Goal: Participate in discussion: Engage in conversation with other users on a specific topic

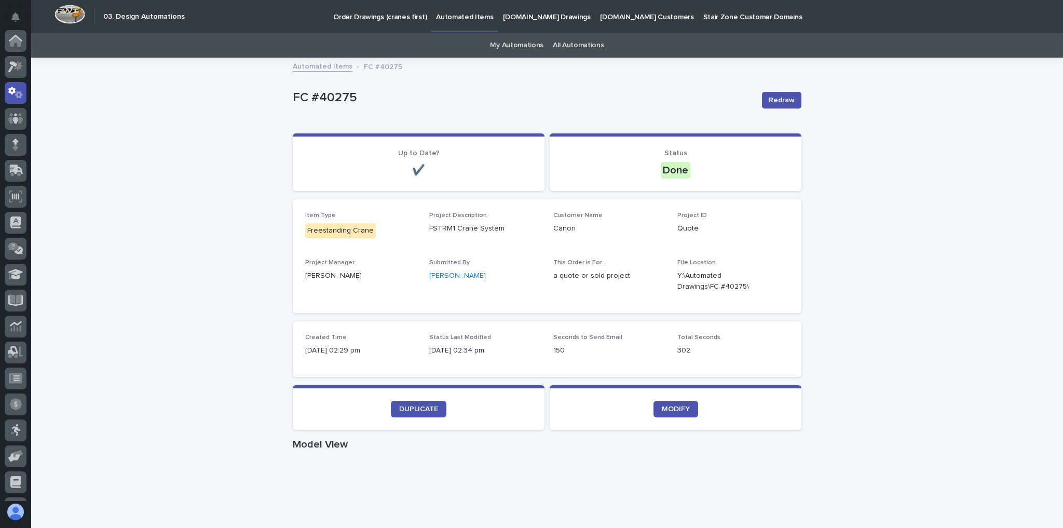
scroll to position [52, 0]
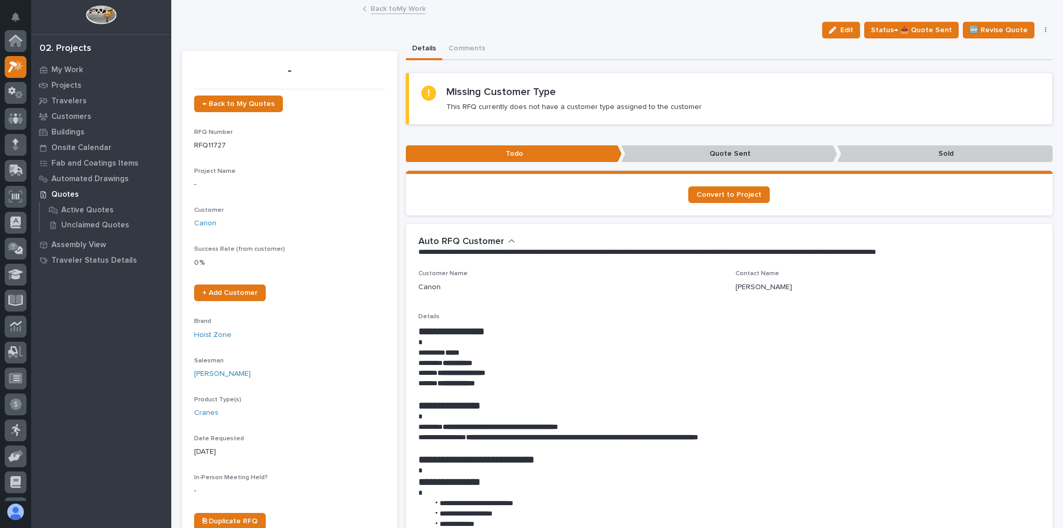
scroll to position [26, 0]
click at [382, 8] on link "Back to My Work" at bounding box center [398, 8] width 55 height 12
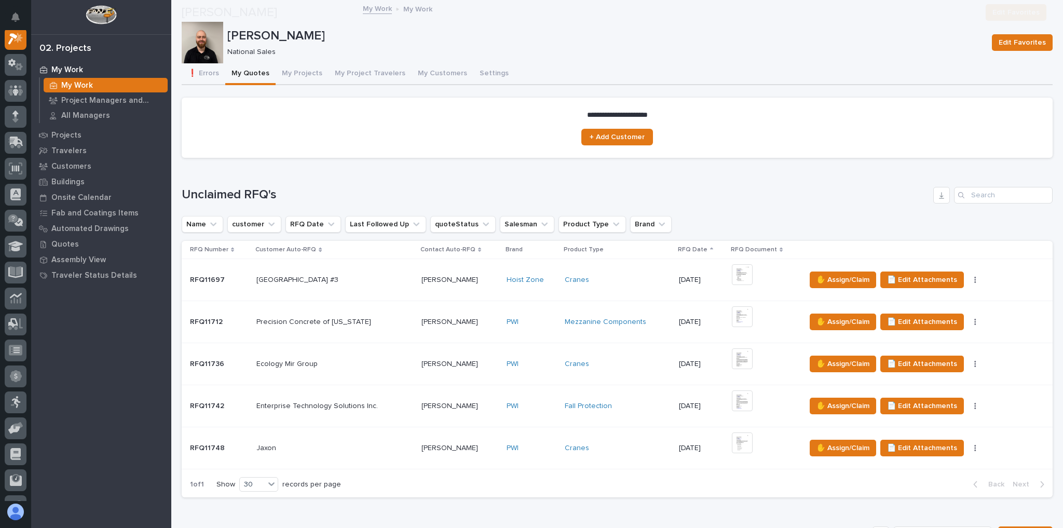
scroll to position [498, 0]
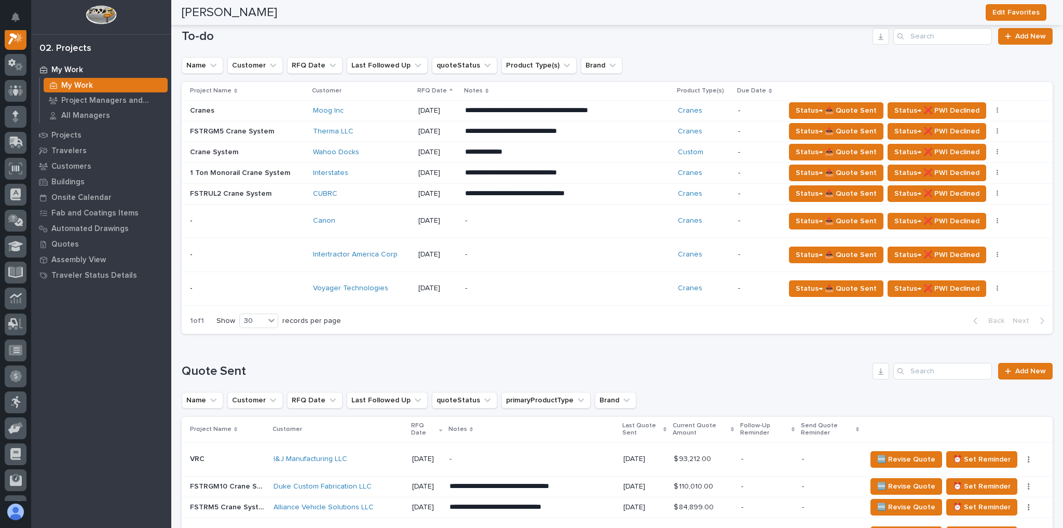
click at [409, 225] on div "Canon" at bounding box center [361, 220] width 97 height 17
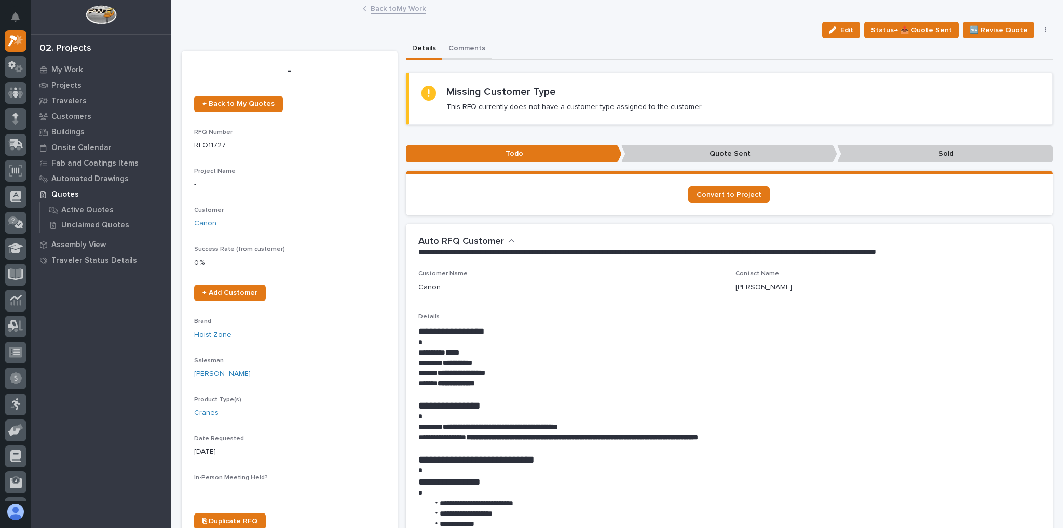
click at [449, 40] on button "Comments" at bounding box center [466, 49] width 49 height 22
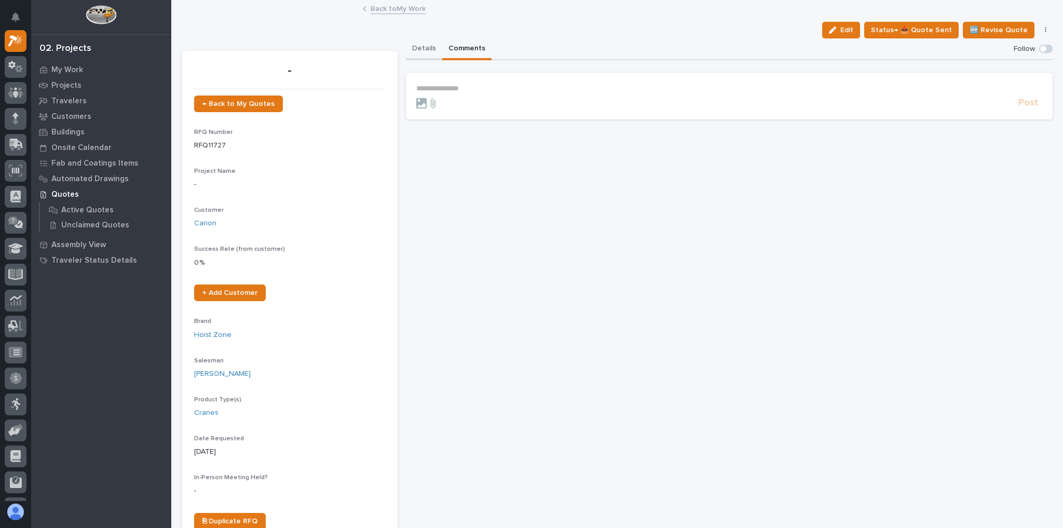
click at [429, 48] on button "Details" at bounding box center [424, 49] width 36 height 22
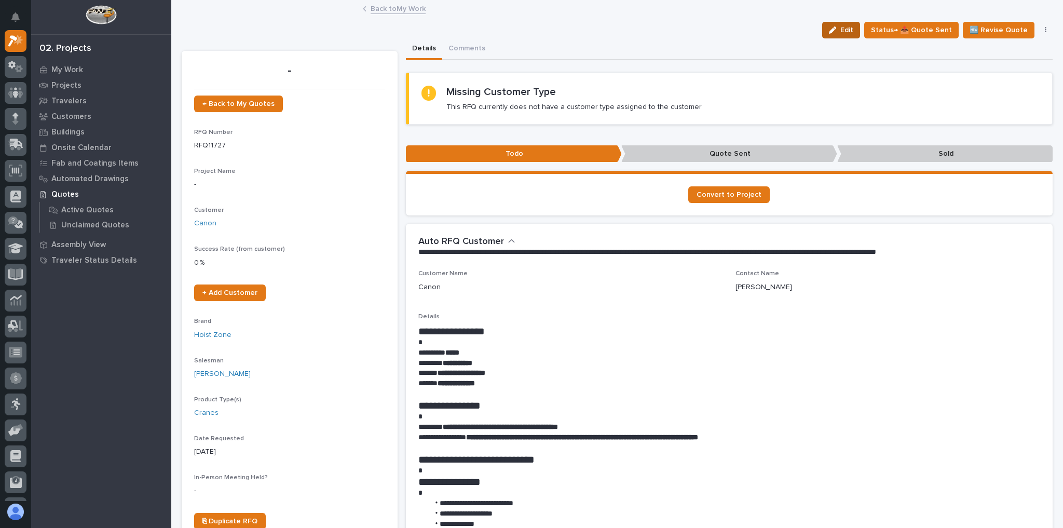
click at [849, 35] on button "Edit" at bounding box center [841, 30] width 38 height 17
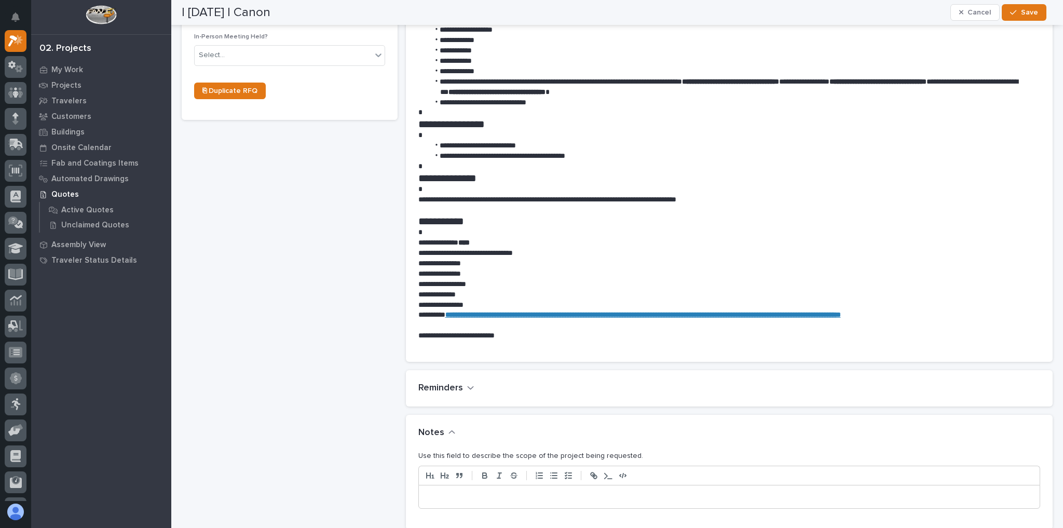
scroll to position [540, 0]
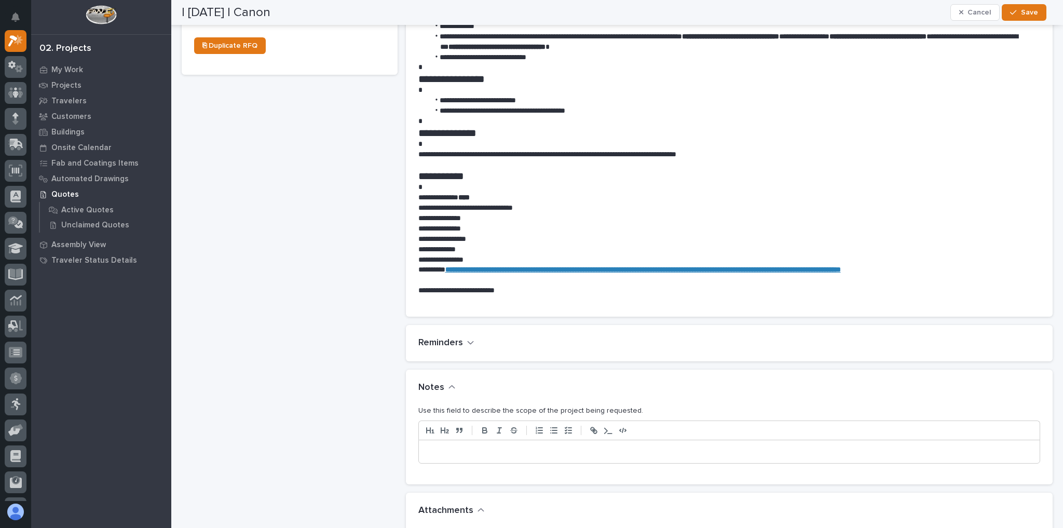
click at [492, 451] on p at bounding box center [730, 452] width 606 height 10
click at [1028, 22] on div "| 08/11/2025 | Canon Cancel Save" at bounding box center [614, 12] width 865 height 25
click at [1024, 14] on span "Save" at bounding box center [1029, 12] width 17 height 9
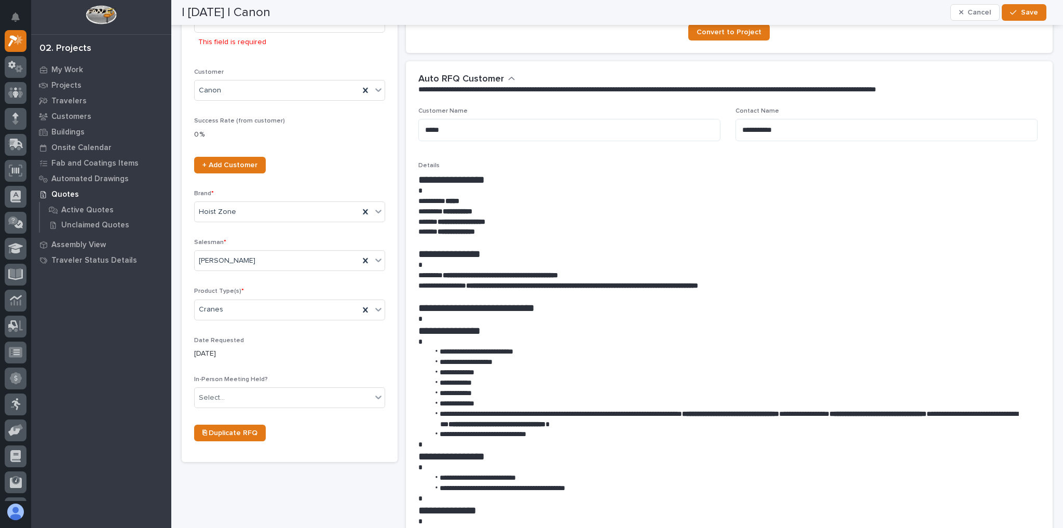
scroll to position [0, 0]
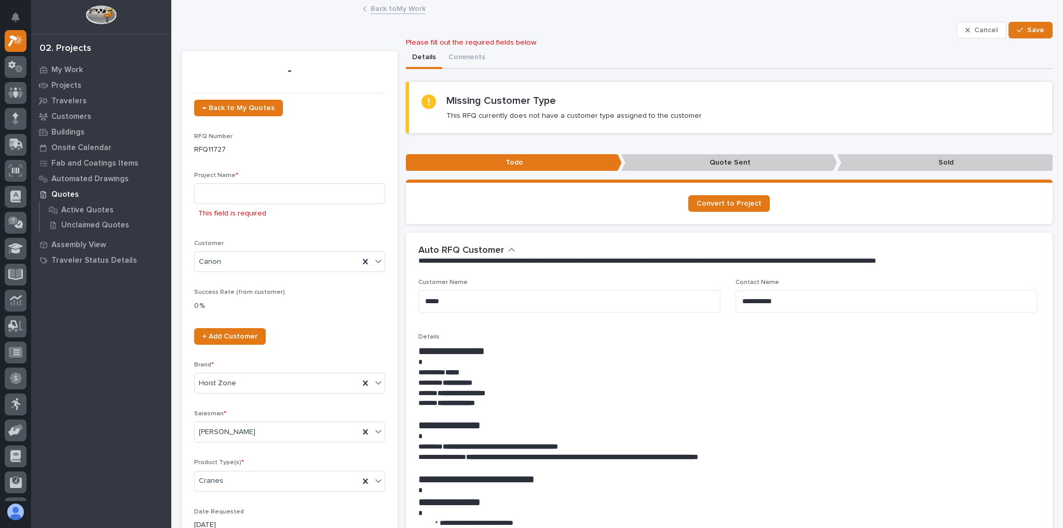
click at [245, 207] on div "This field is required" at bounding box center [289, 203] width 191 height 40
click at [253, 193] on input at bounding box center [289, 193] width 191 height 21
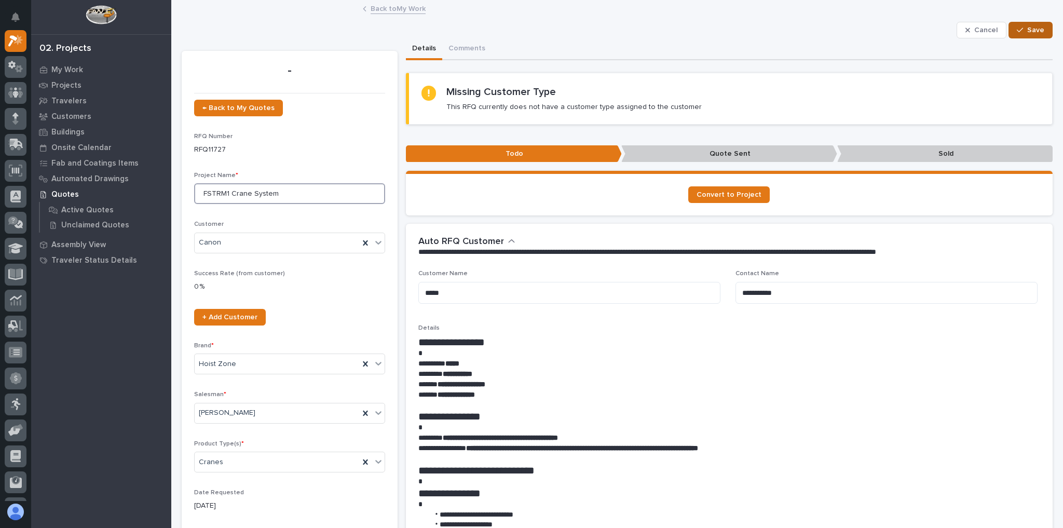
type input "FSTRM1 Crane System"
click at [1039, 22] on button "Save" at bounding box center [1031, 30] width 44 height 17
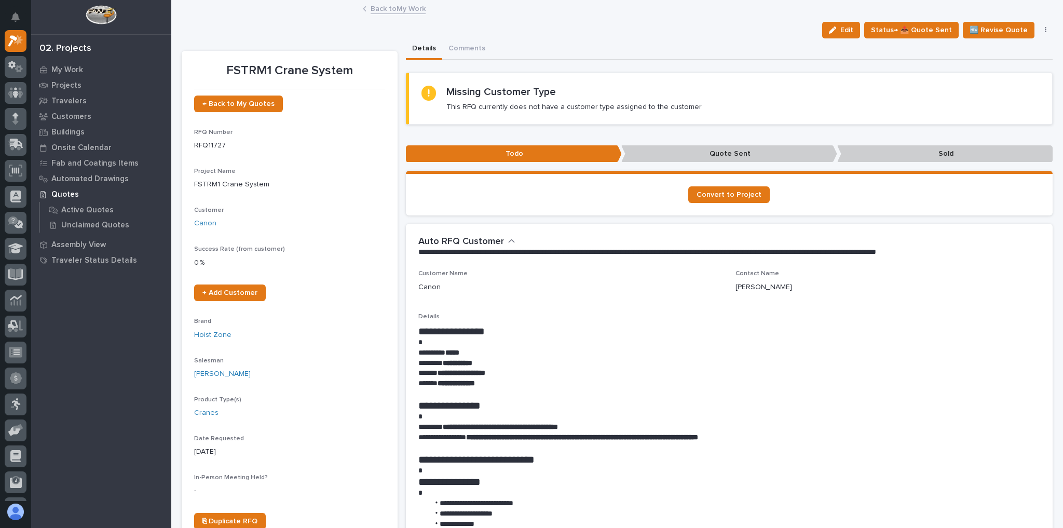
click at [385, 12] on link "Back to My Work" at bounding box center [398, 8] width 55 height 12
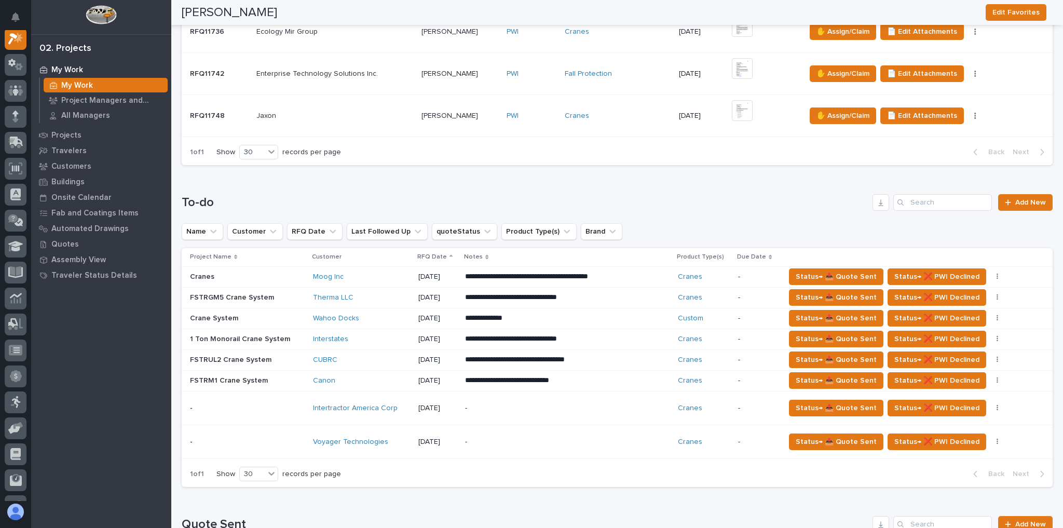
scroll to position [457, 0]
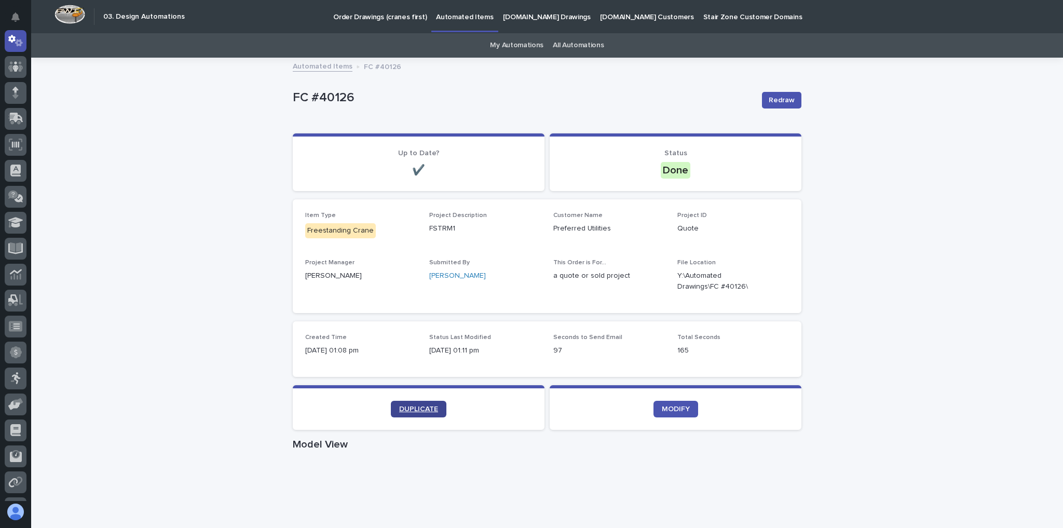
click at [401, 408] on span "DUPLICATE" at bounding box center [418, 409] width 39 height 7
click at [19, 58] on div at bounding box center [15, 265] width 31 height 471
click at [19, 59] on div at bounding box center [16, 67] width 22 height 22
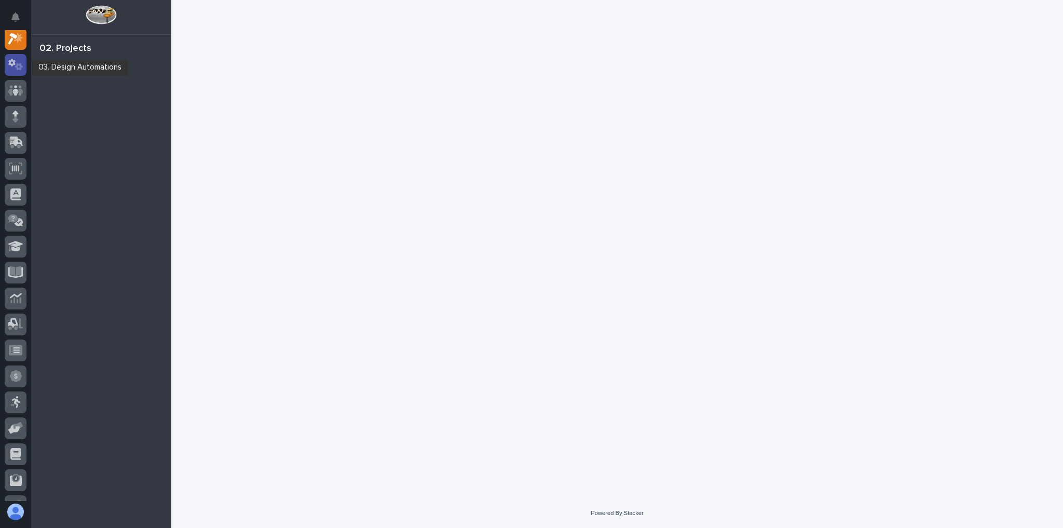
scroll to position [26, 0]
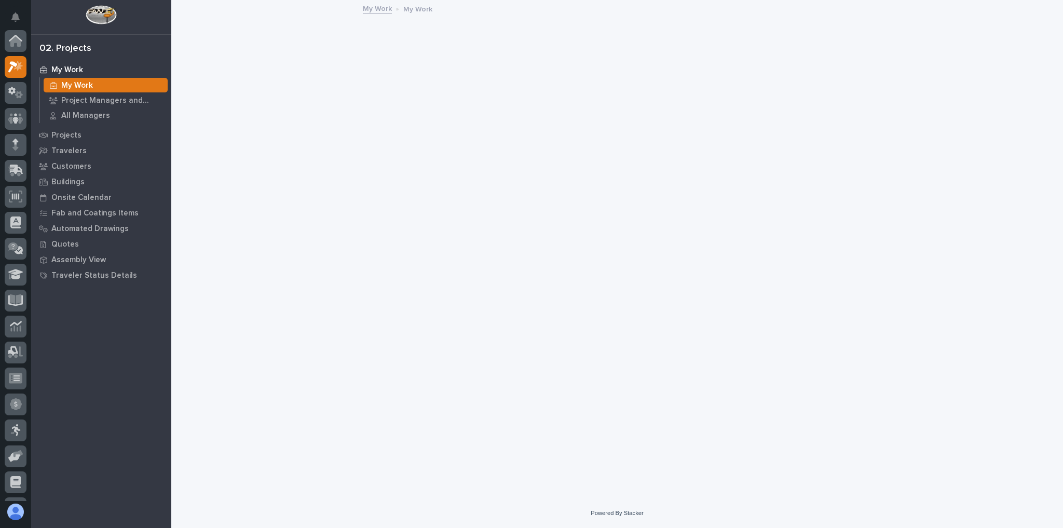
scroll to position [26, 0]
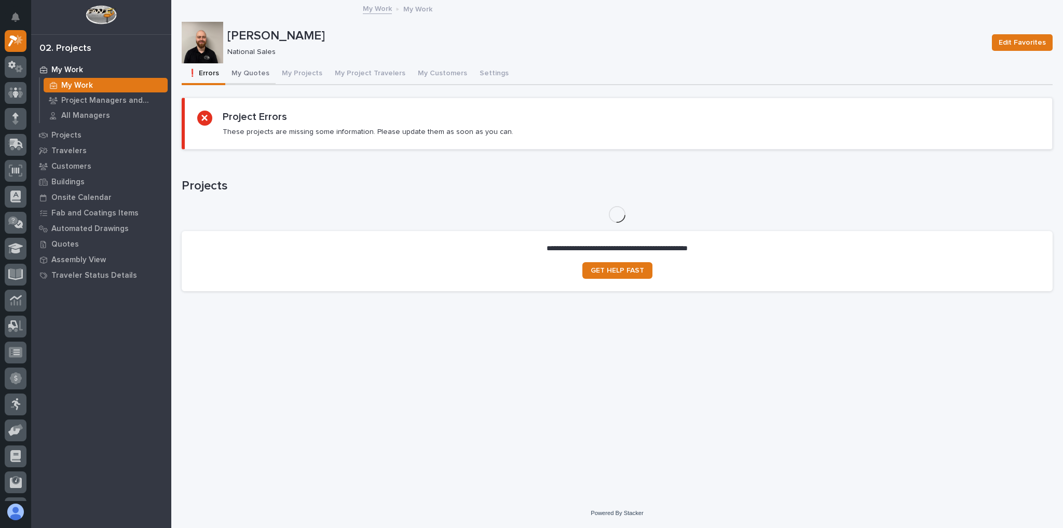
click at [240, 71] on button "My Quotes" at bounding box center [250, 74] width 50 height 22
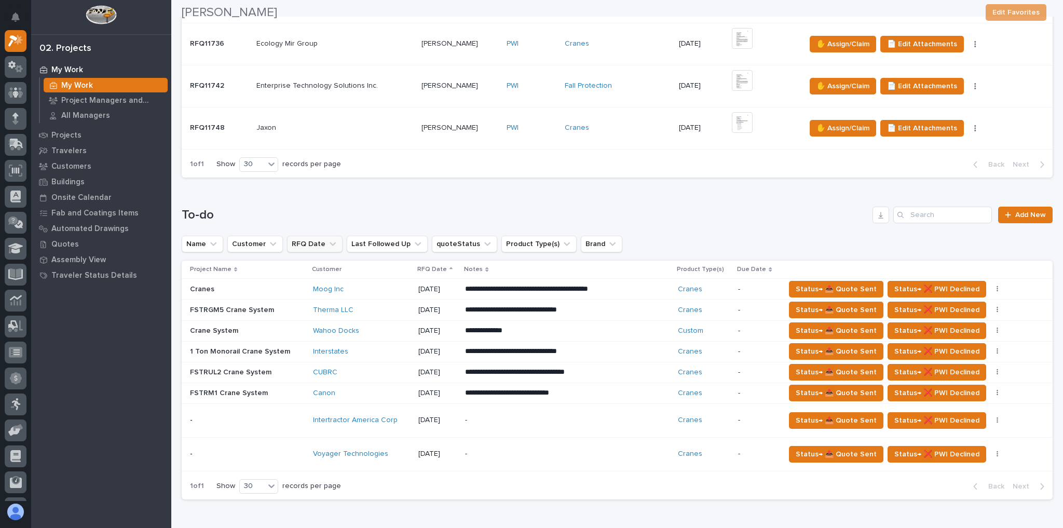
scroll to position [374, 0]
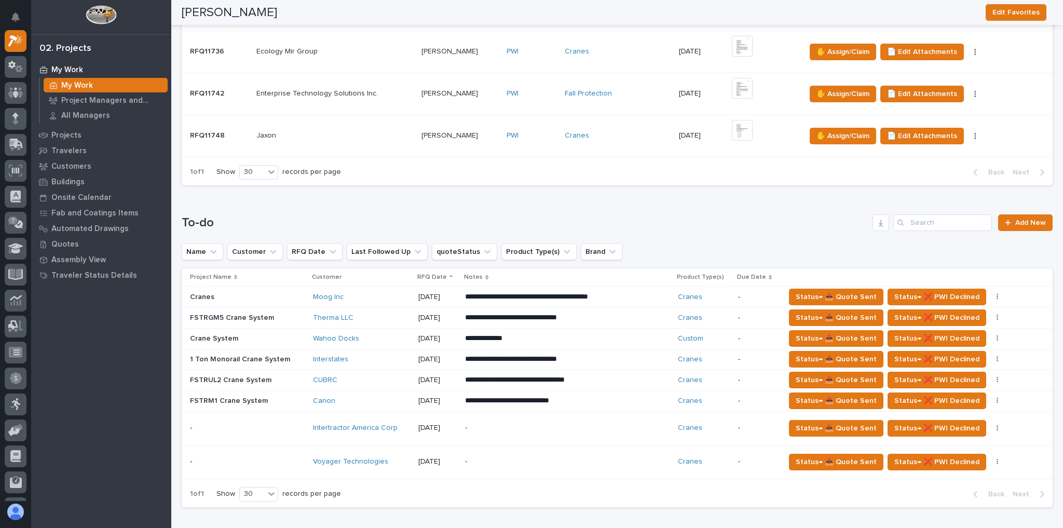
click at [369, 397] on div "Canon" at bounding box center [361, 401] width 97 height 9
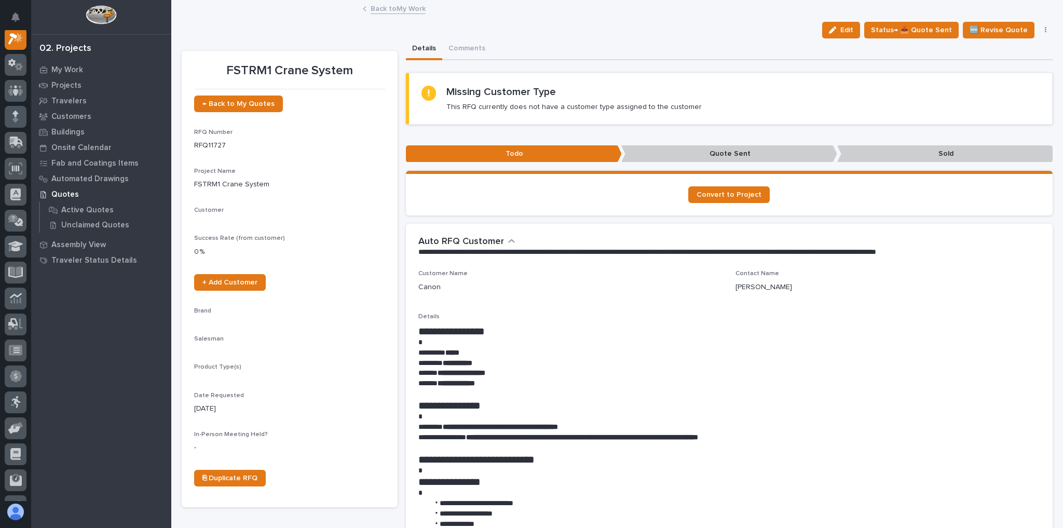
scroll to position [26, 0]
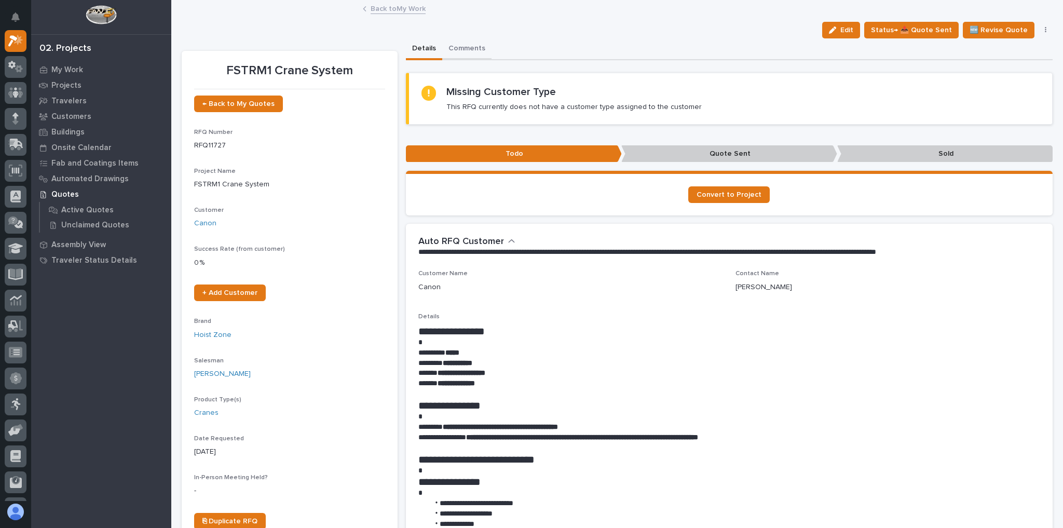
click at [473, 53] on button "Comments" at bounding box center [466, 49] width 49 height 22
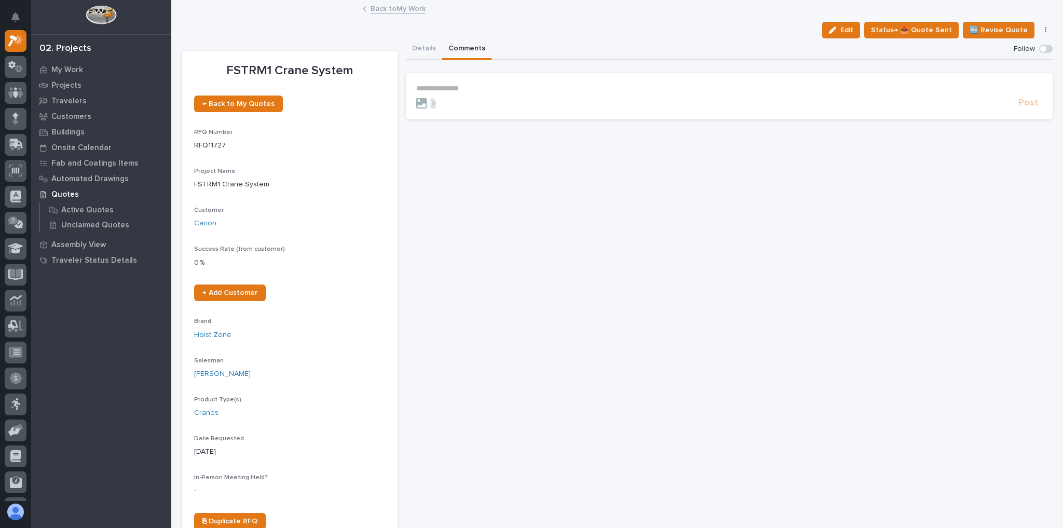
click at [478, 82] on section "**********" at bounding box center [729, 96] width 647 height 47
click at [477, 92] on p "**********" at bounding box center [729, 88] width 627 height 9
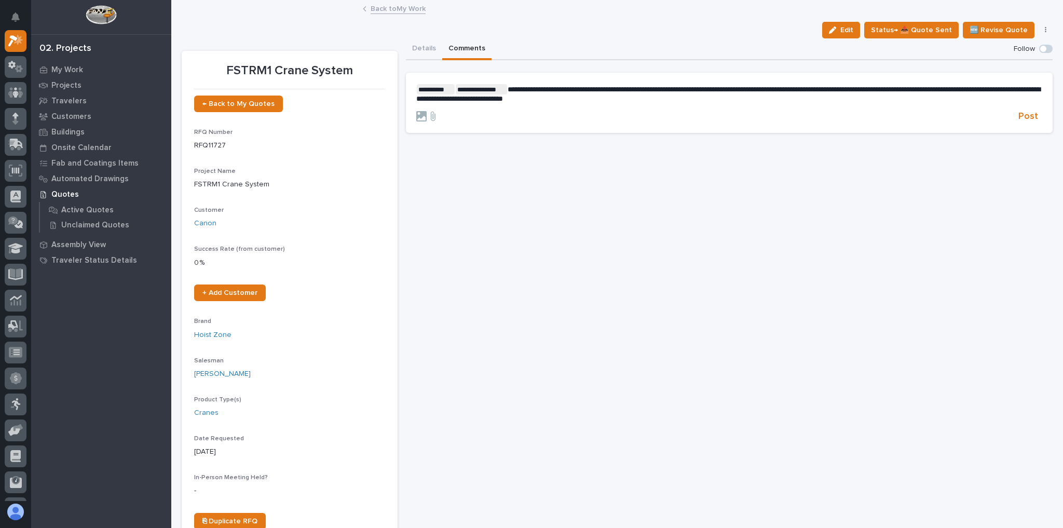
click at [1008, 114] on div at bounding box center [715, 116] width 599 height 10
click at [1015, 114] on button "Post" at bounding box center [1029, 117] width 28 height 12
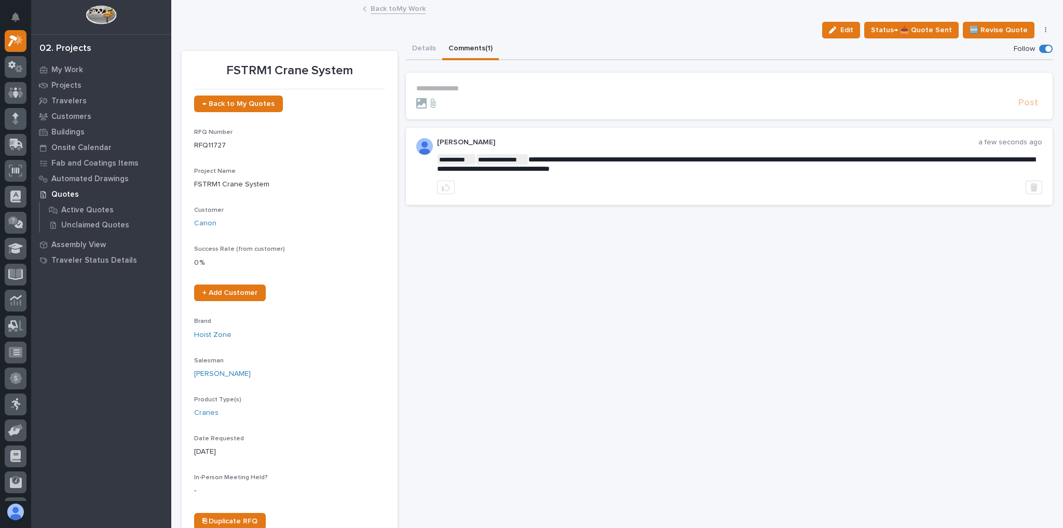
click at [396, 12] on div "Back to My Work" at bounding box center [617, 9] width 519 height 15
click at [398, 7] on link "Back to My Work" at bounding box center [398, 8] width 55 height 12
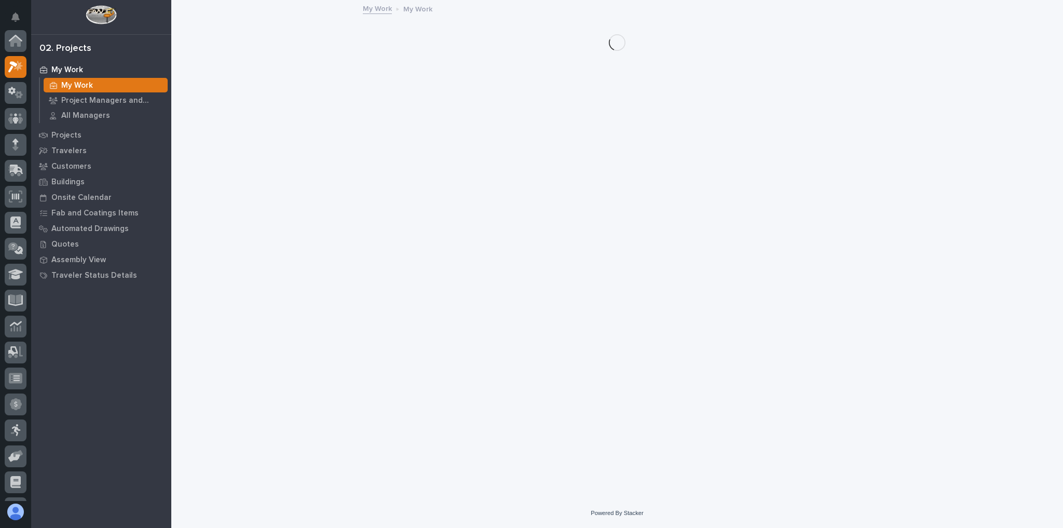
scroll to position [28, 0]
